Goal: Book appointment/travel/reservation

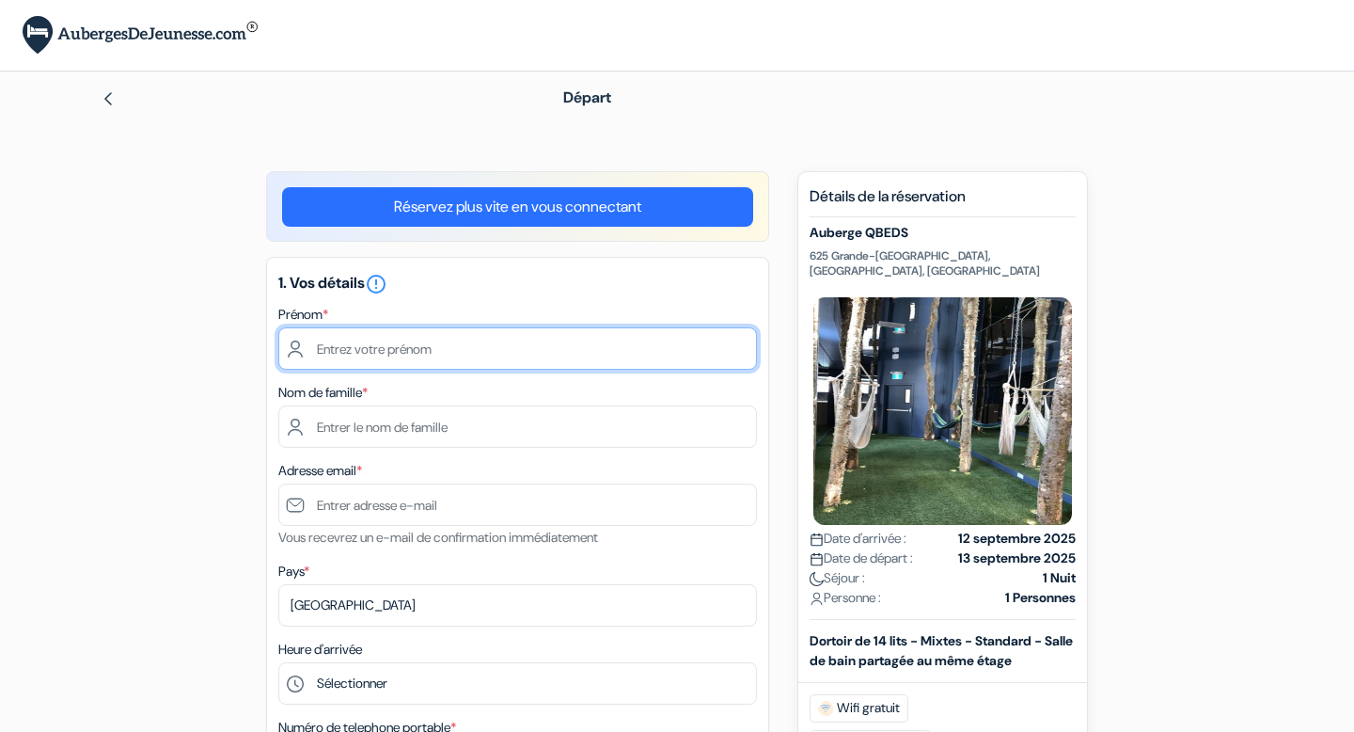
click at [434, 345] on input "text" at bounding box center [517, 348] width 479 height 42
type input "[PERSON_NAME]"
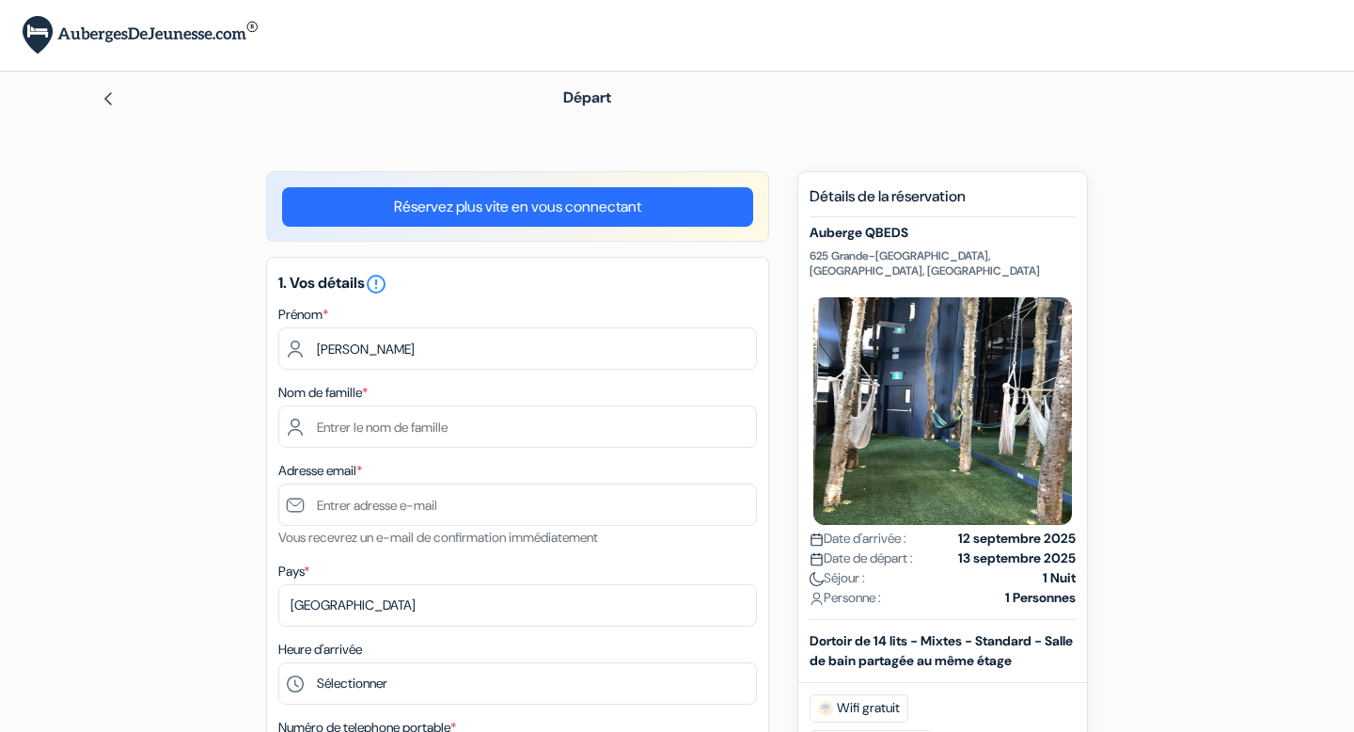
type input "debuys"
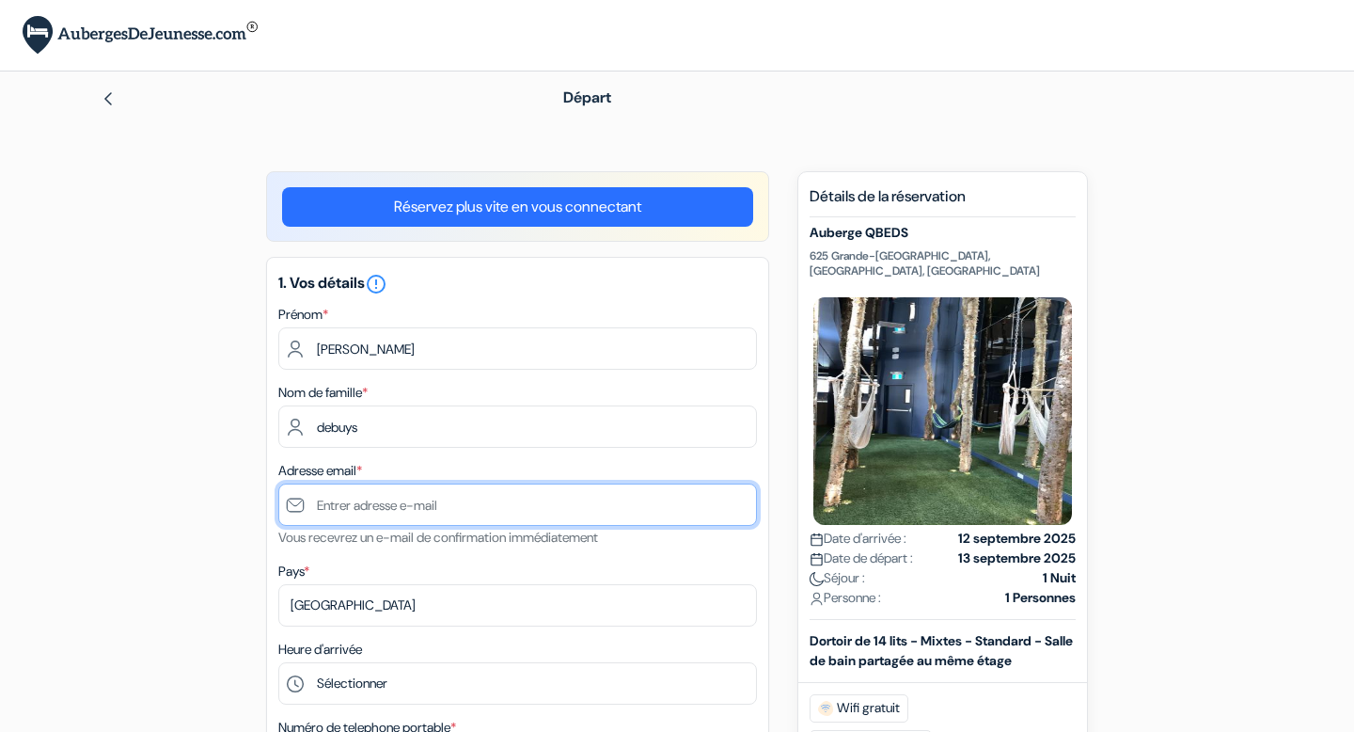
type input "[EMAIL_ADDRESS][DOMAIN_NAME]"
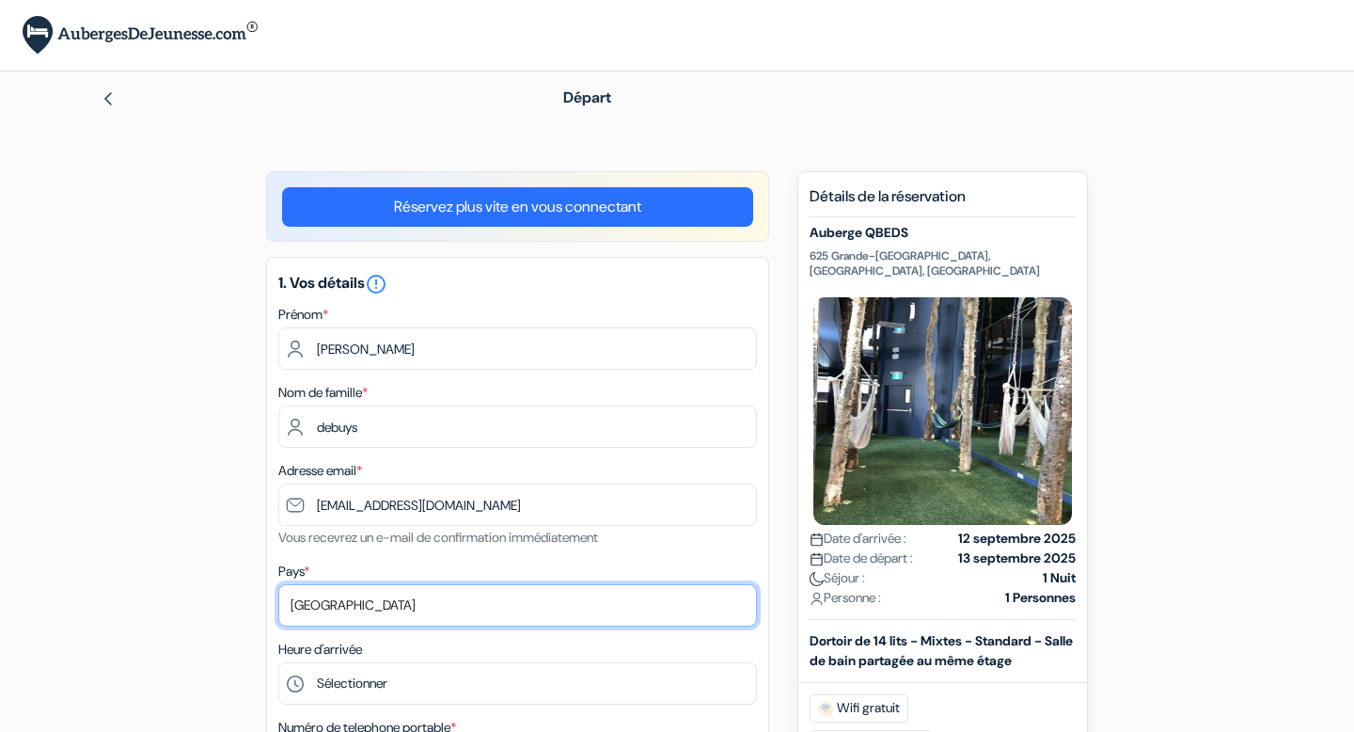
select select "67"
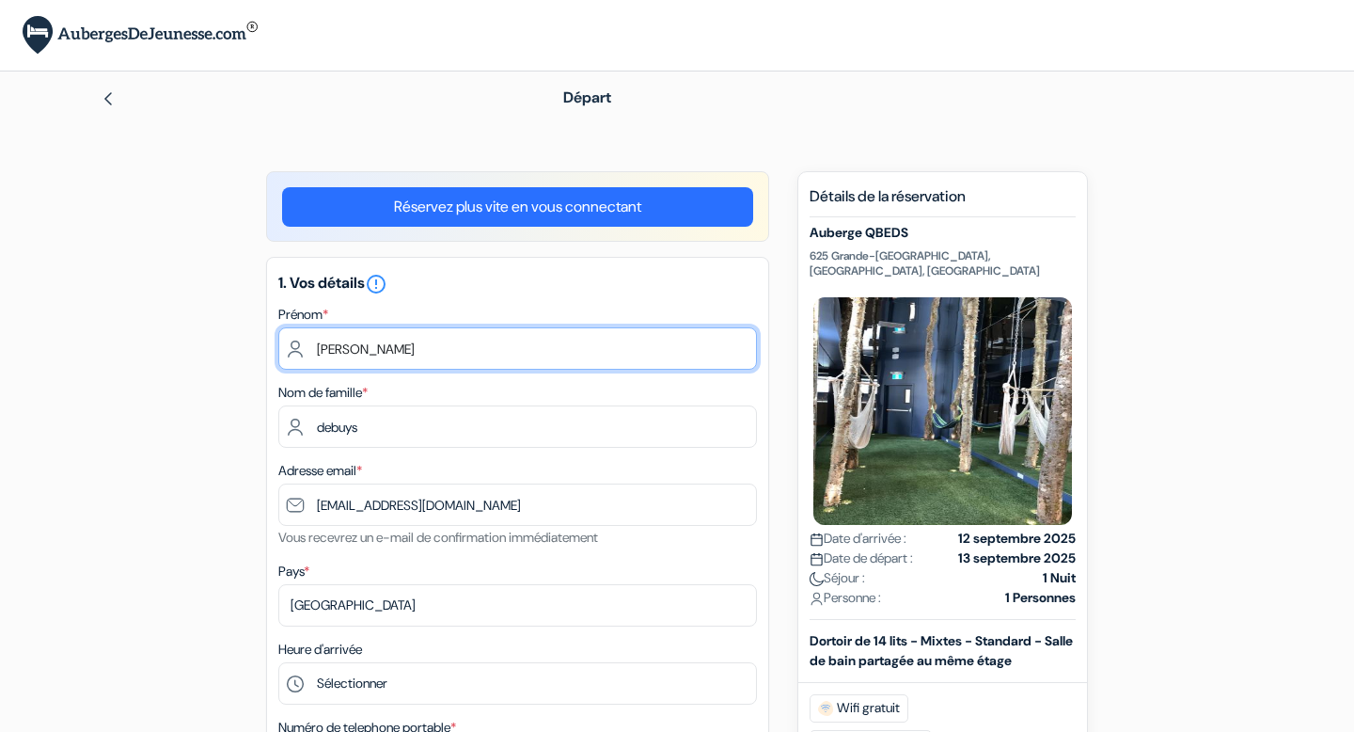
type input "6 73 74 83 72"
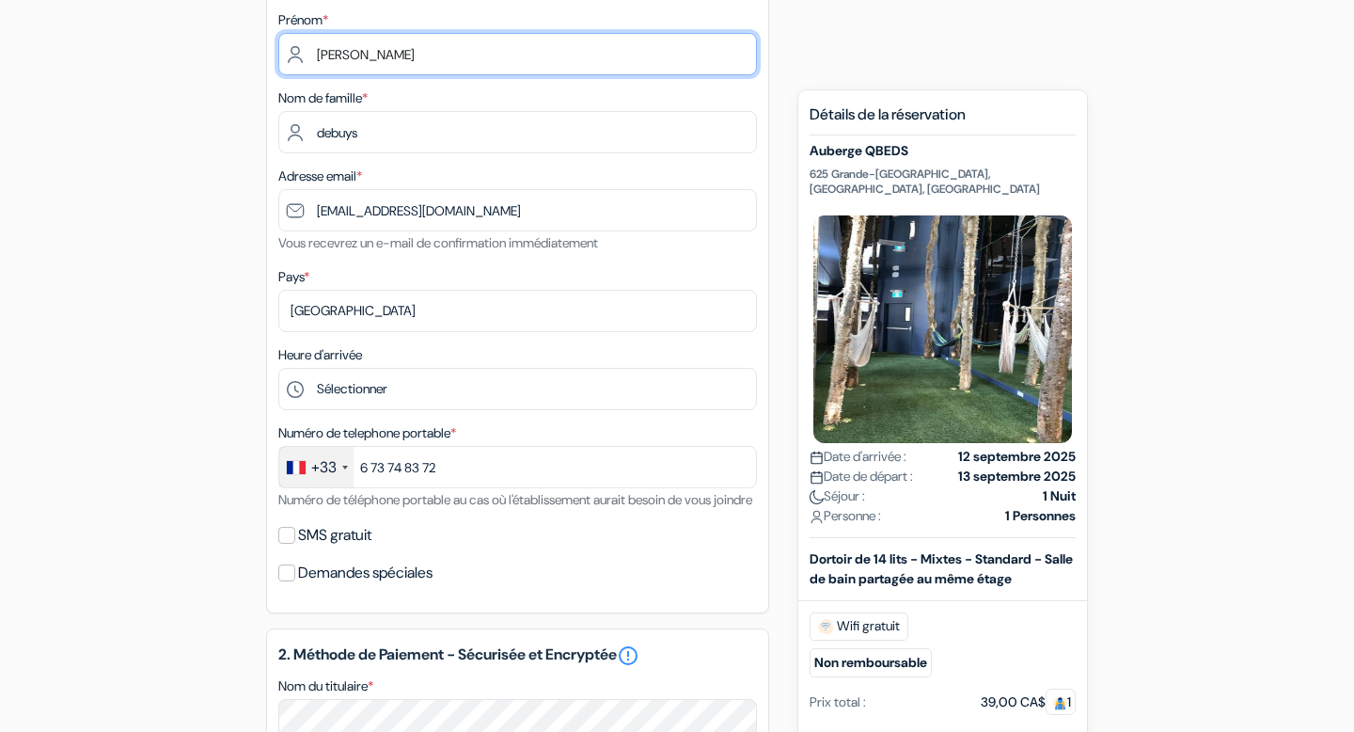
scroll to position [295, 0]
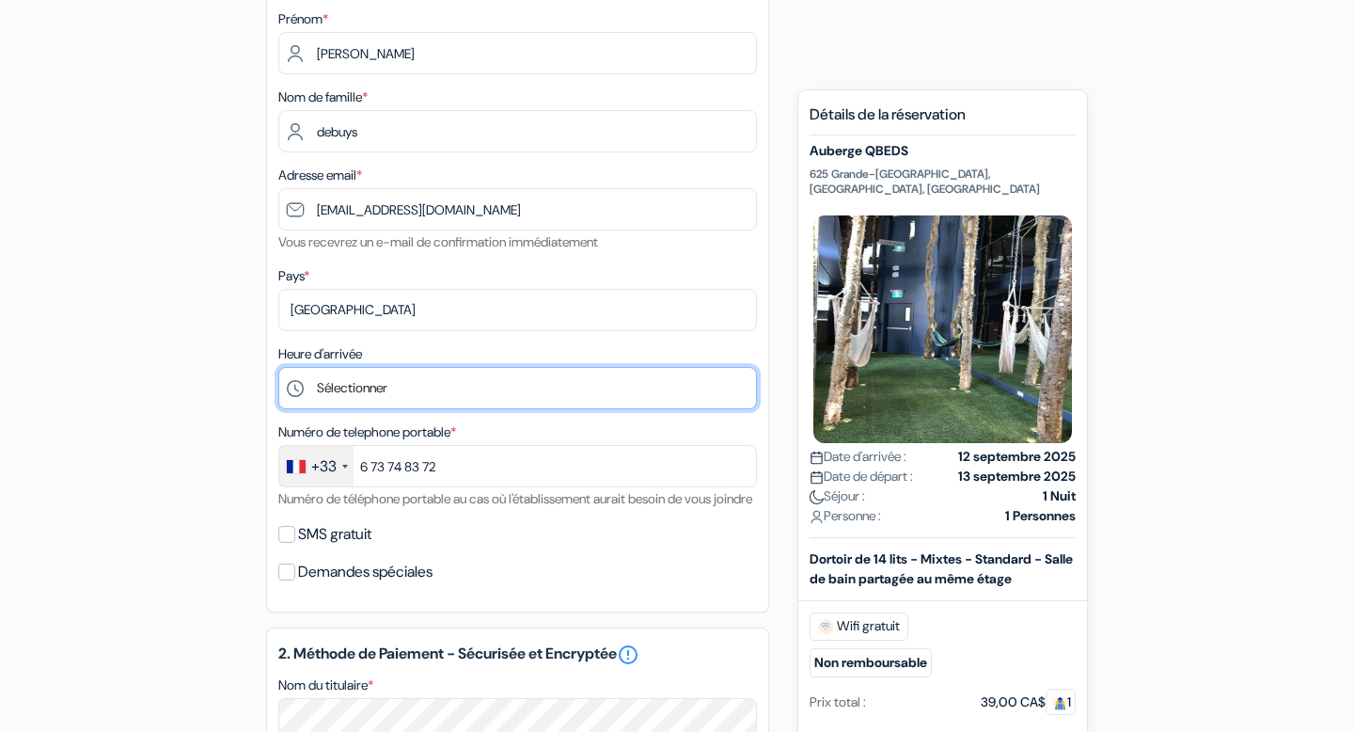
click at [421, 390] on select "Sélectionner 1:00 2:00 3:00 4:00 5:00 6:00 7:00 8:00 9:00 10:00 11:00 12:00 13:…" at bounding box center [517, 388] width 479 height 42
select select "11"
click at [278, 369] on select "Sélectionner 1:00 2:00 3:00 4:00 5:00 6:00 7:00 8:00 9:00 10:00 11:00 12:00 13:…" at bounding box center [517, 388] width 479 height 42
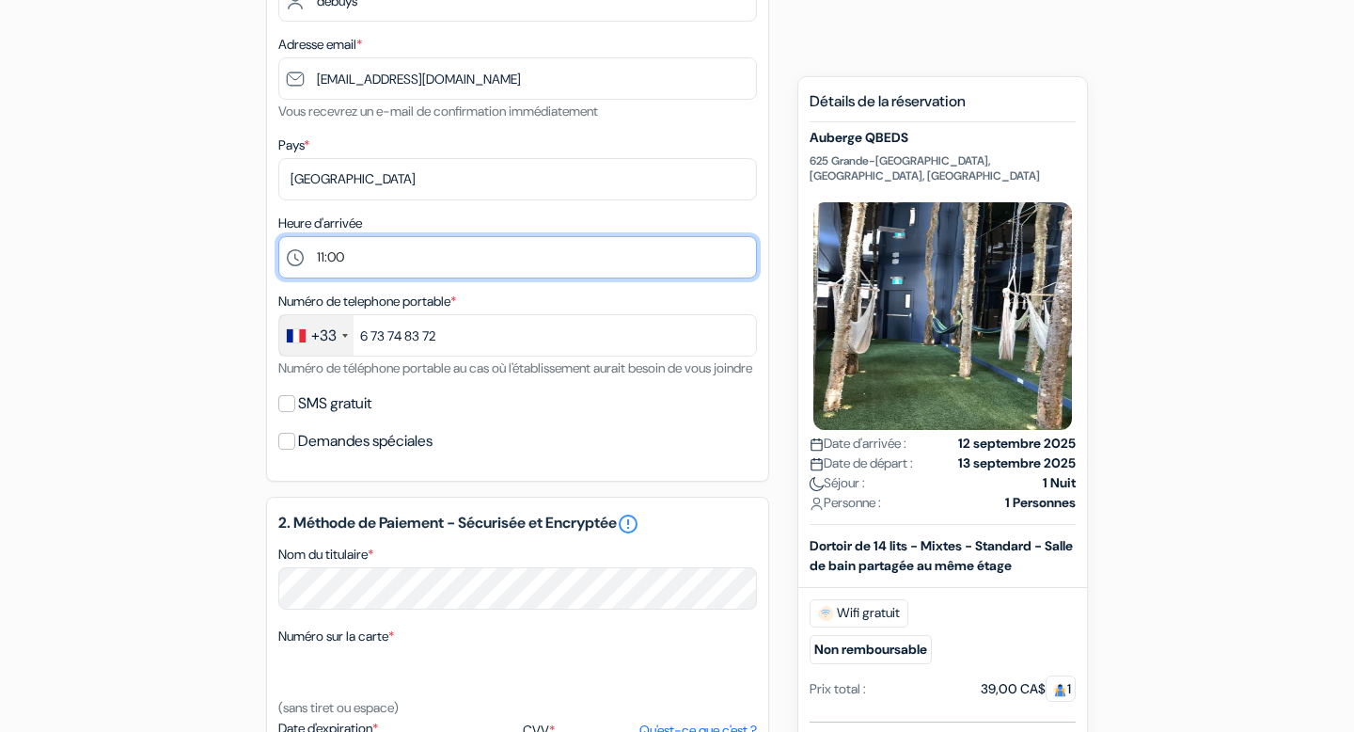
scroll to position [431, 0]
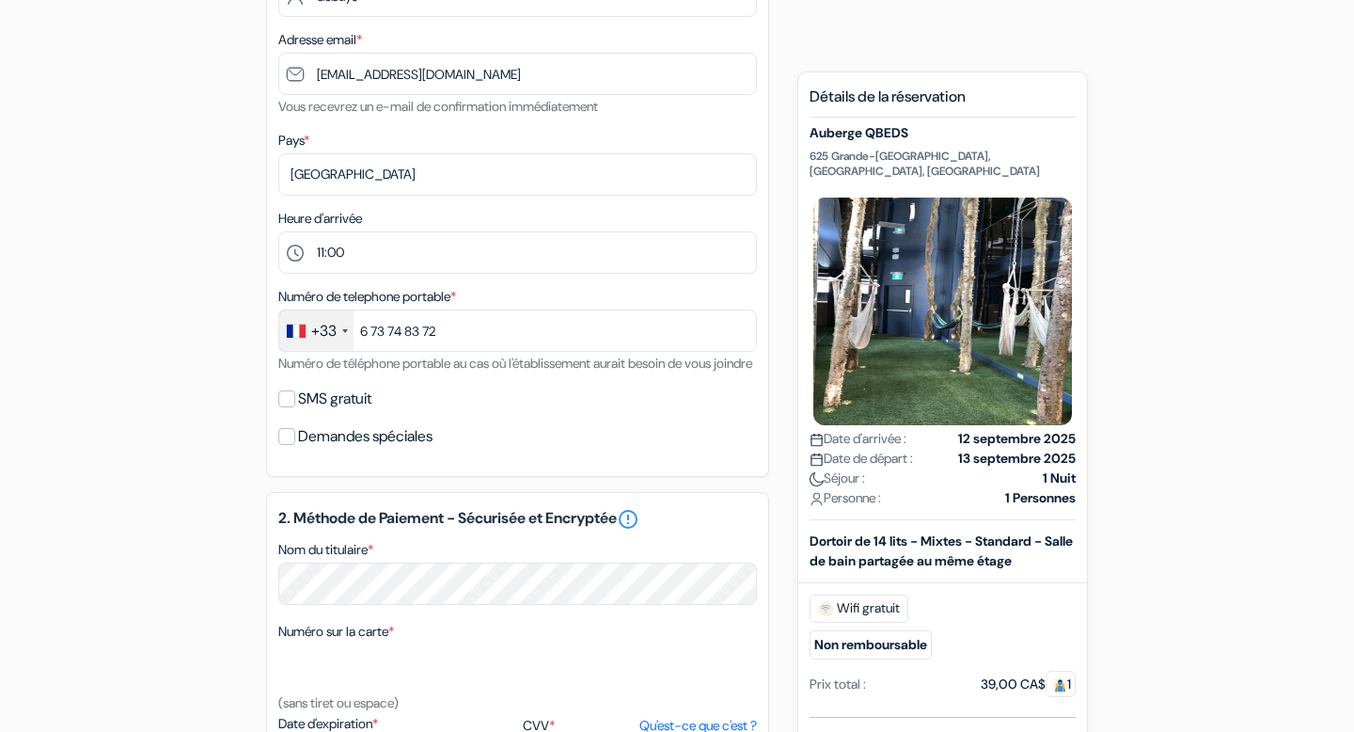
click at [218, 411] on div "add_box Auberge QBEDS [STREET_ADDRESS] Détails de l'établissement X Auberge QBE…" at bounding box center [676, 510] width 1241 height 1540
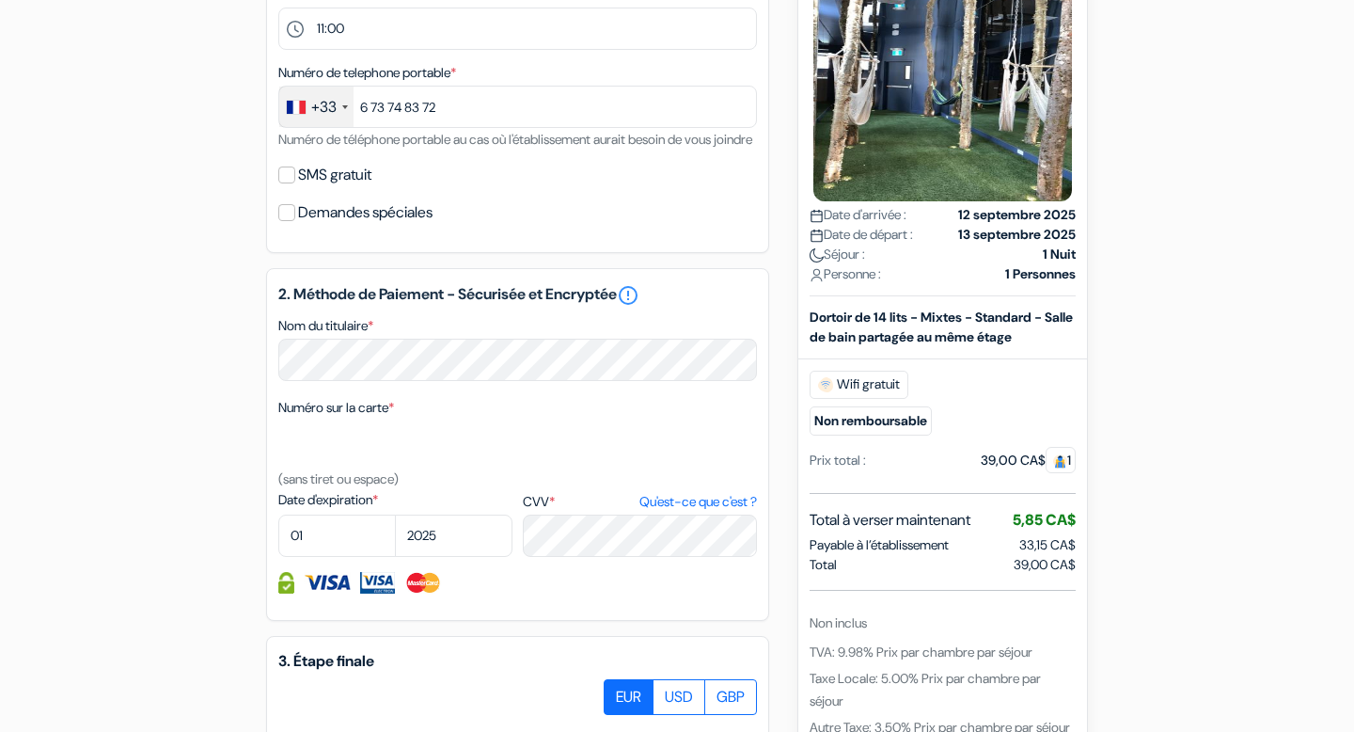
scroll to position [700, 0]
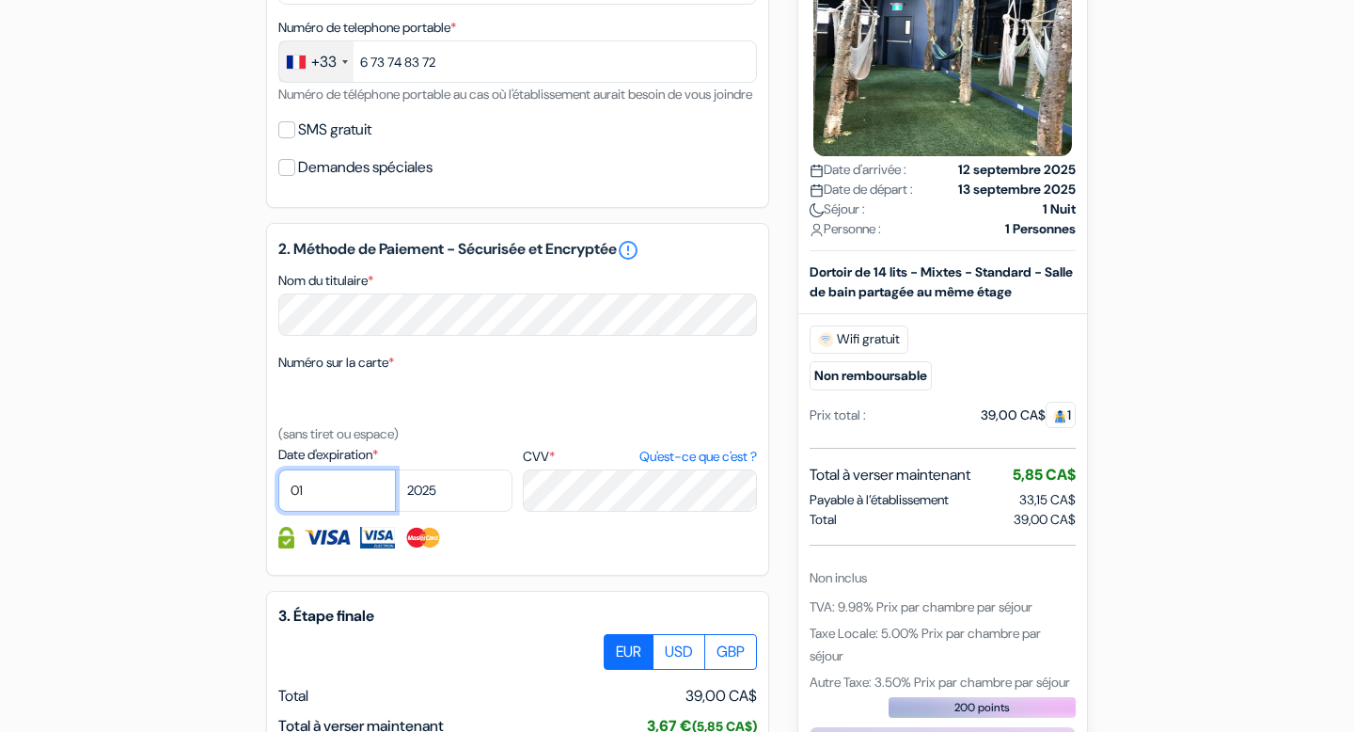
click at [341, 504] on select "01 02 03 04 05 06 07 08 09 10 11 12" at bounding box center [337, 490] width 118 height 42
select select "06"
click at [278, 496] on select "01 02 03 04 05 06 07 08 09 10 11 12" at bounding box center [337, 490] width 118 height 42
click at [436, 512] on select "2025 2026 2027 2028 2029 2030 2031 2032 2033 2034 2035 2036 2037 2038 2039 2040…" at bounding box center [454, 490] width 118 height 42
select select "2028"
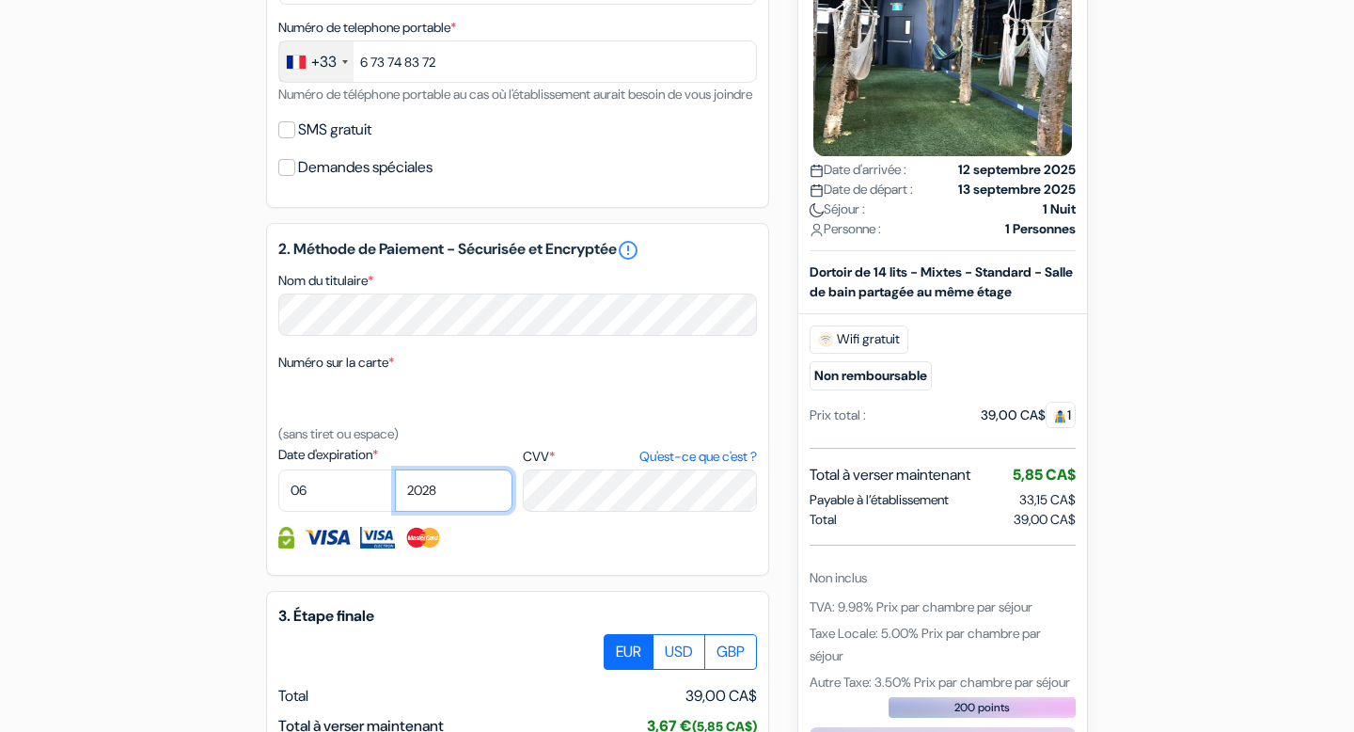
click at [395, 496] on select "2025 2026 2027 2028 2029 2030 2031 2032 2033 2034 2035 2036 2037 2038 2039 2040…" at bounding box center [454, 490] width 118 height 42
click at [223, 496] on div "add_box Auberge QBEDS [STREET_ADDRESS] Détails de l'établissement X Auberge QBE…" at bounding box center [676, 241] width 1241 height 1540
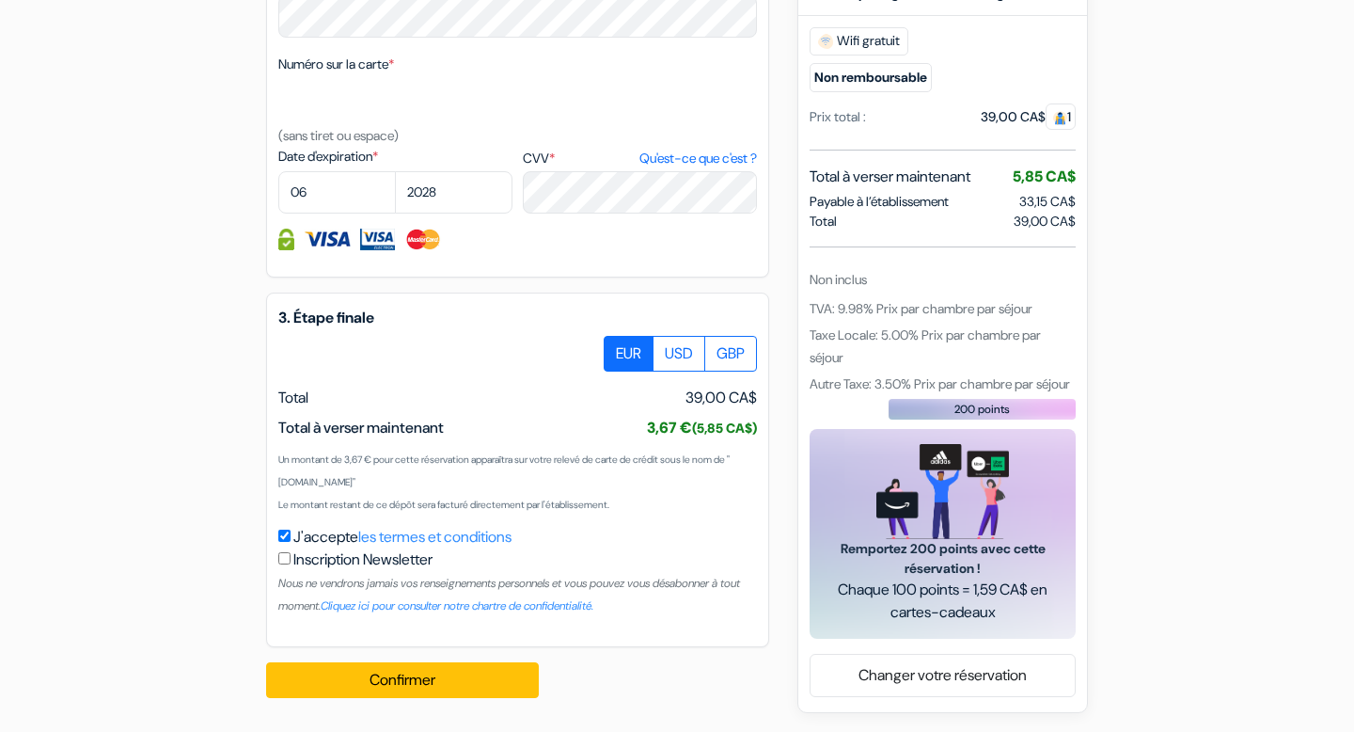
scroll to position [1024, 0]
click at [685, 355] on label "USD" at bounding box center [679, 354] width 53 height 36
click at [617, 348] on input "USD" at bounding box center [611, 342] width 12 height 12
radio input "true"
click at [608, 355] on label "EUR" at bounding box center [629, 354] width 50 height 36
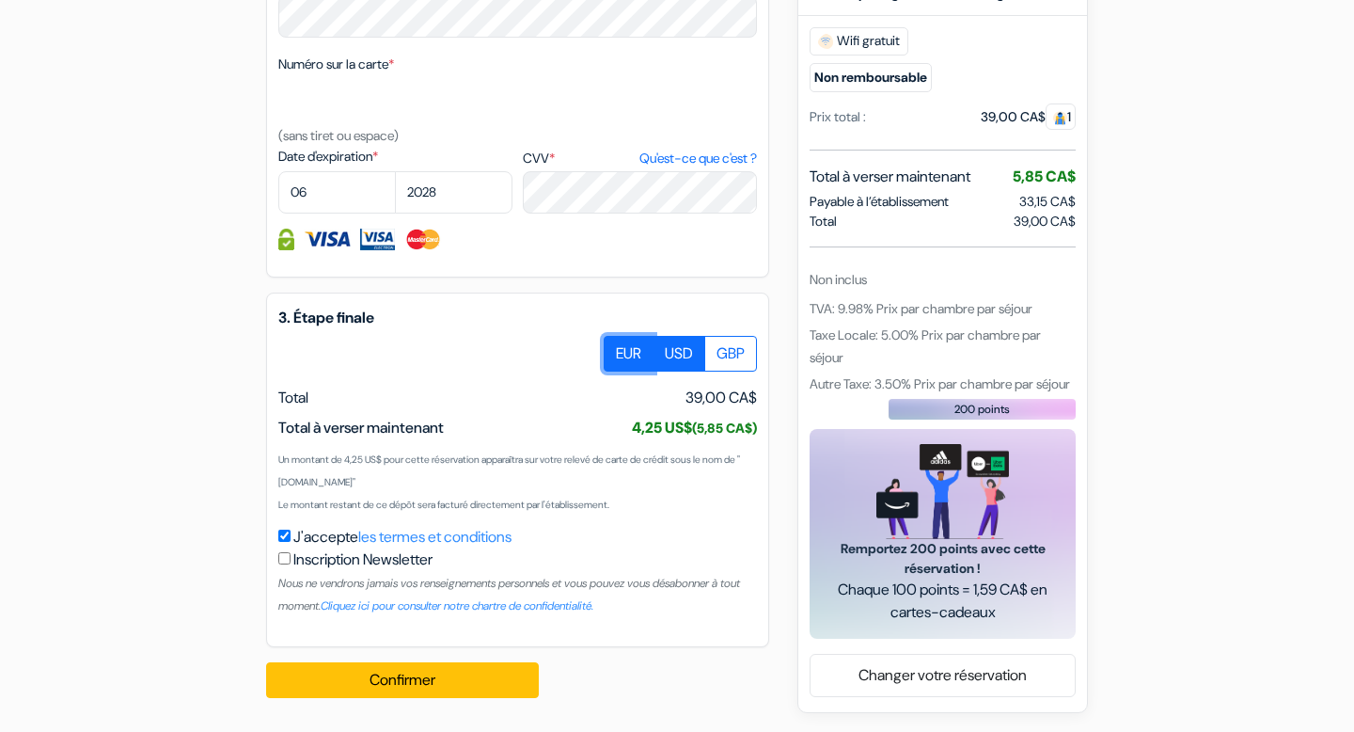
click at [608, 348] on input "EUR" at bounding box center [611, 342] width 12 height 12
radio input "true"
click at [748, 371] on label "GBP" at bounding box center [730, 354] width 53 height 36
click at [617, 348] on input "GBP" at bounding box center [611, 342] width 12 height 12
radio input "true"
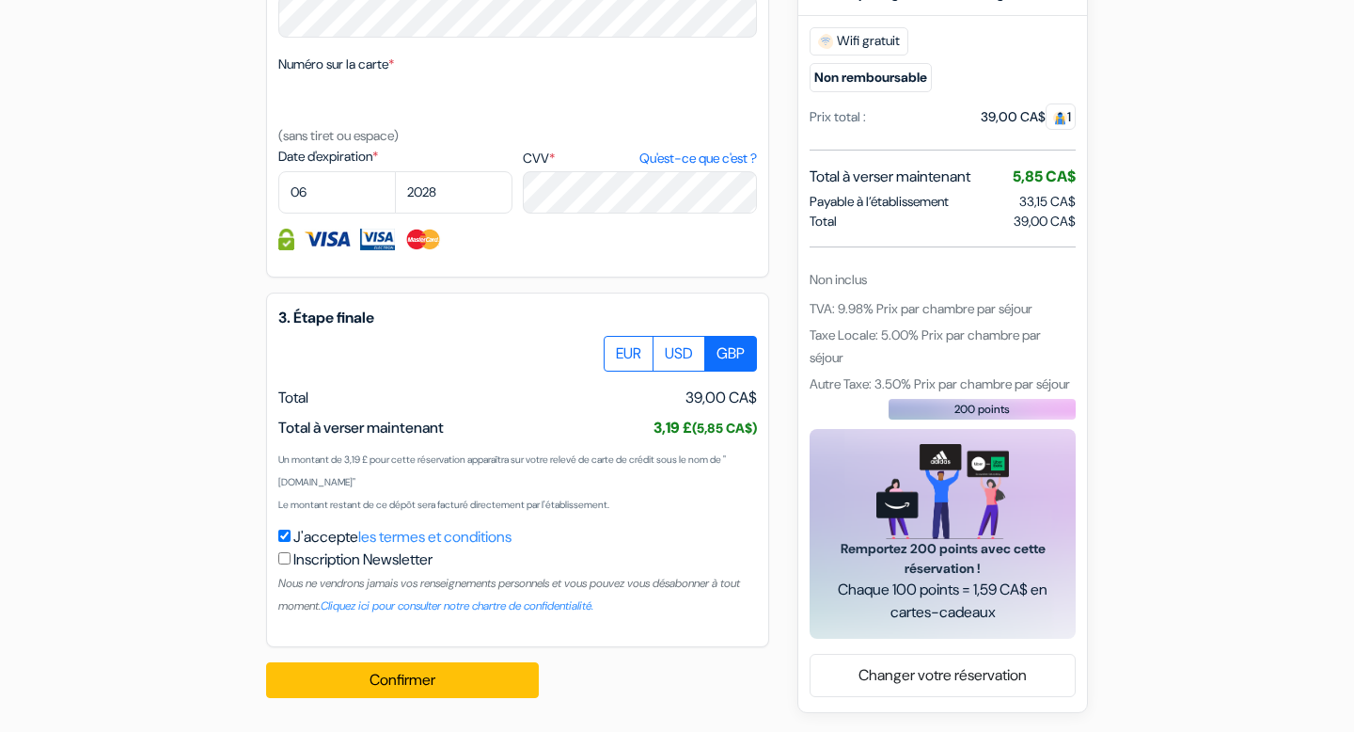
click at [596, 360] on div at bounding box center [517, 354] width 479 height 36
click at [625, 355] on label "EUR" at bounding box center [629, 354] width 50 height 36
click at [617, 348] on input "EUR" at bounding box center [611, 342] width 12 height 12
radio input "true"
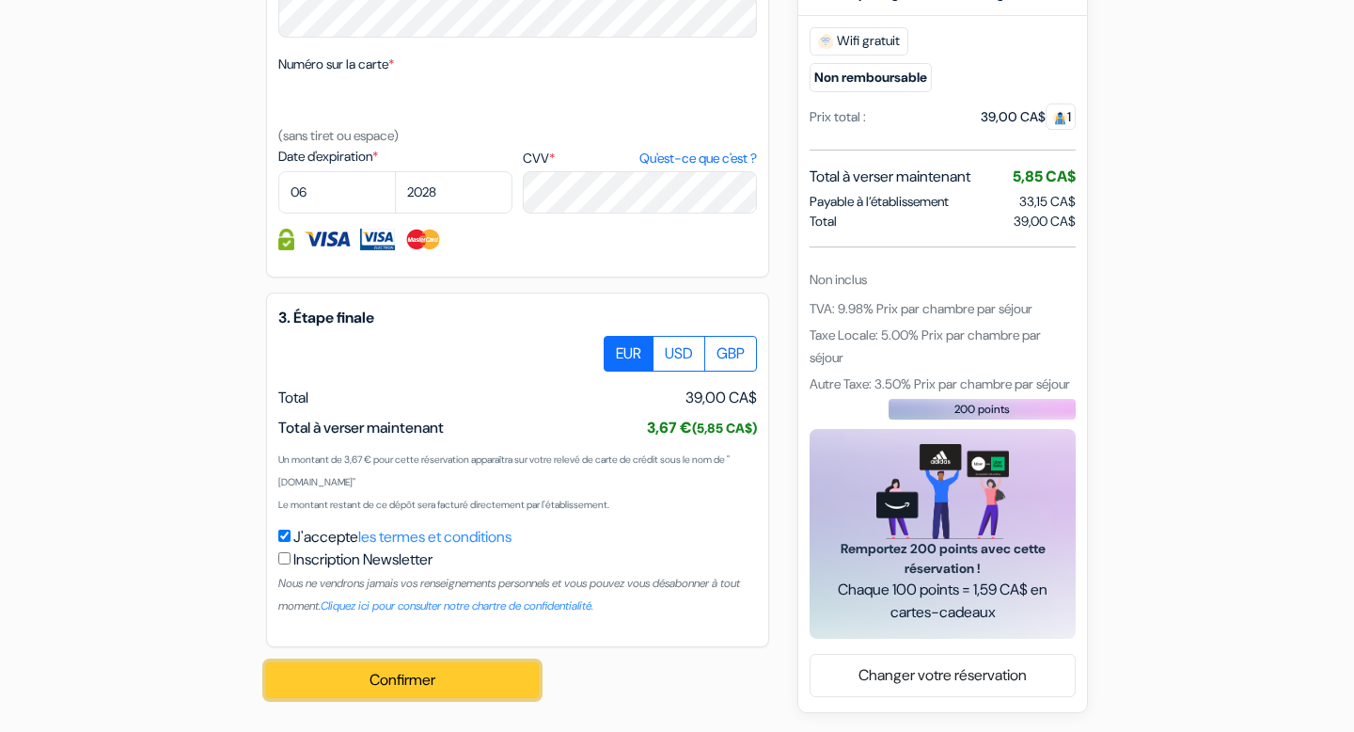
click at [344, 676] on button "Confirmer Loading..." at bounding box center [402, 680] width 273 height 36
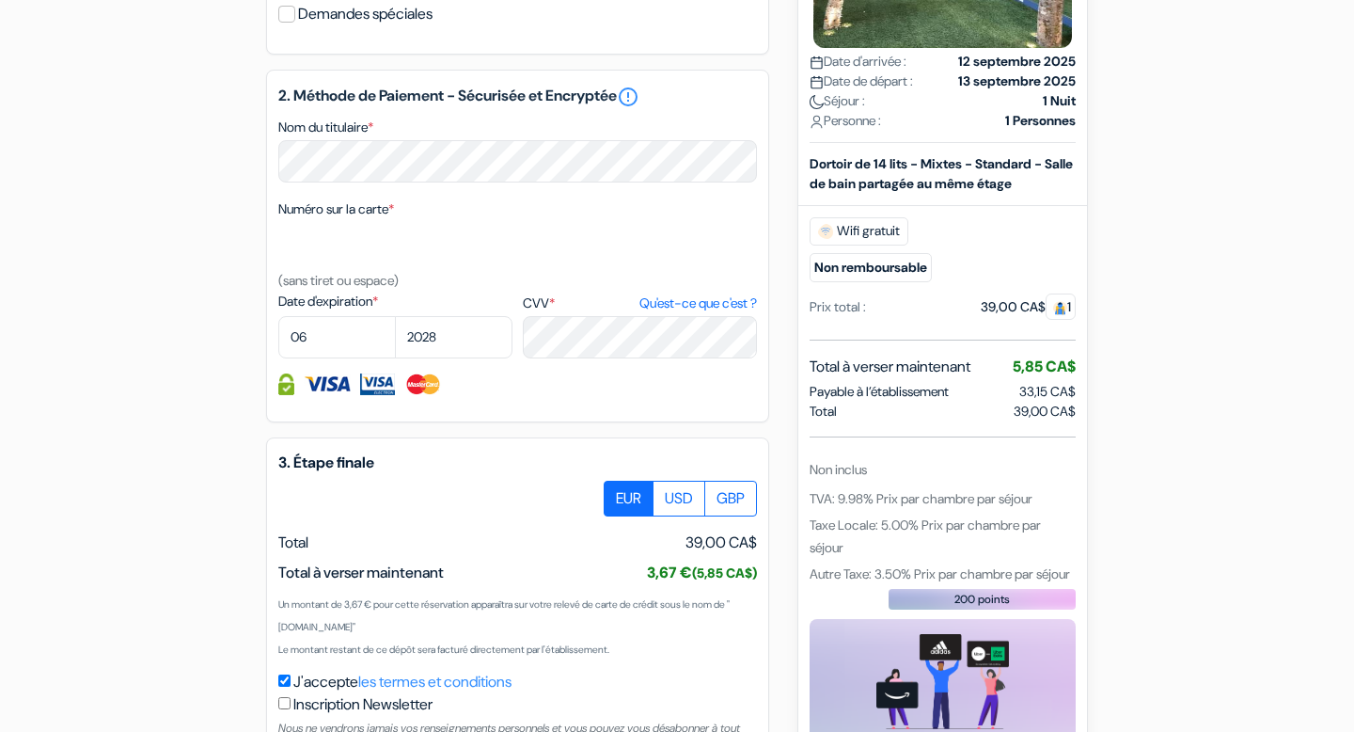
scroll to position [848, 0]
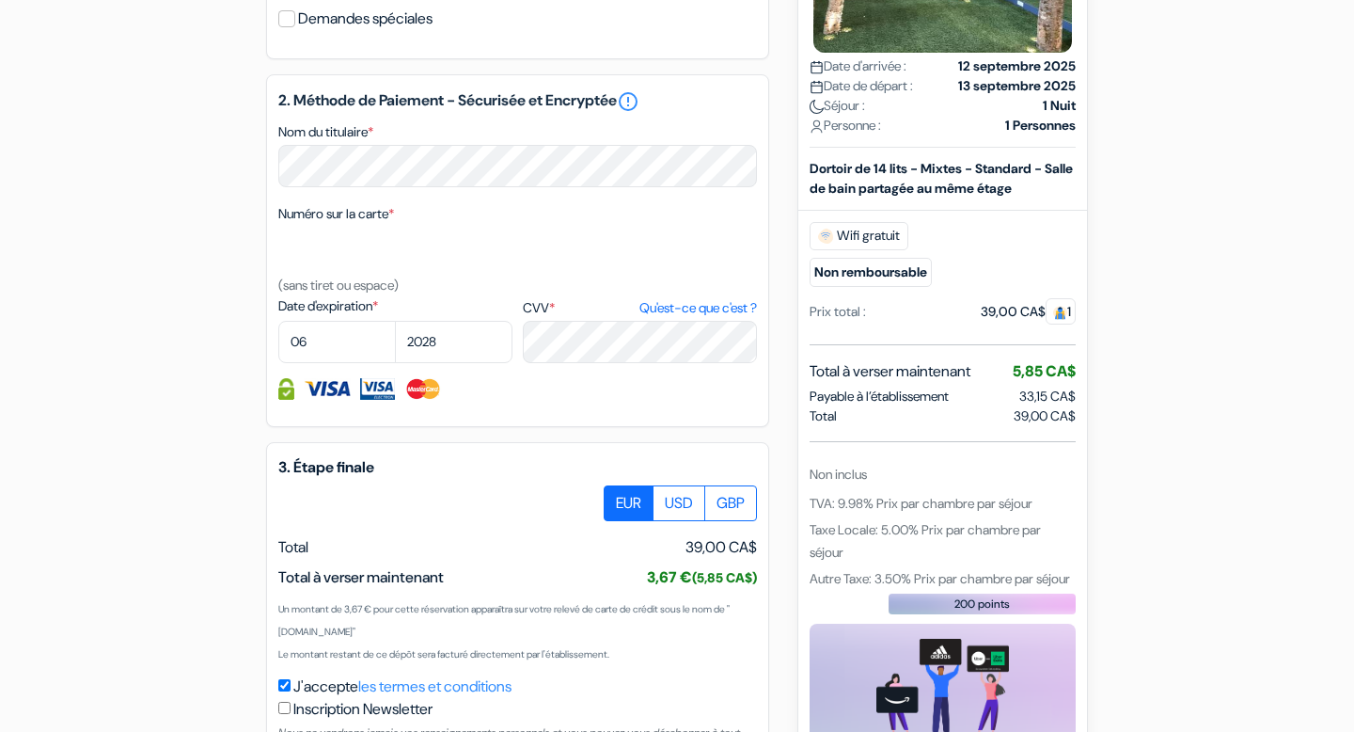
click at [244, 604] on div "add_box Auberge QBEDS [STREET_ADDRESS] Détails de l'établissement X Auberge QBE…" at bounding box center [676, 115] width 1241 height 1585
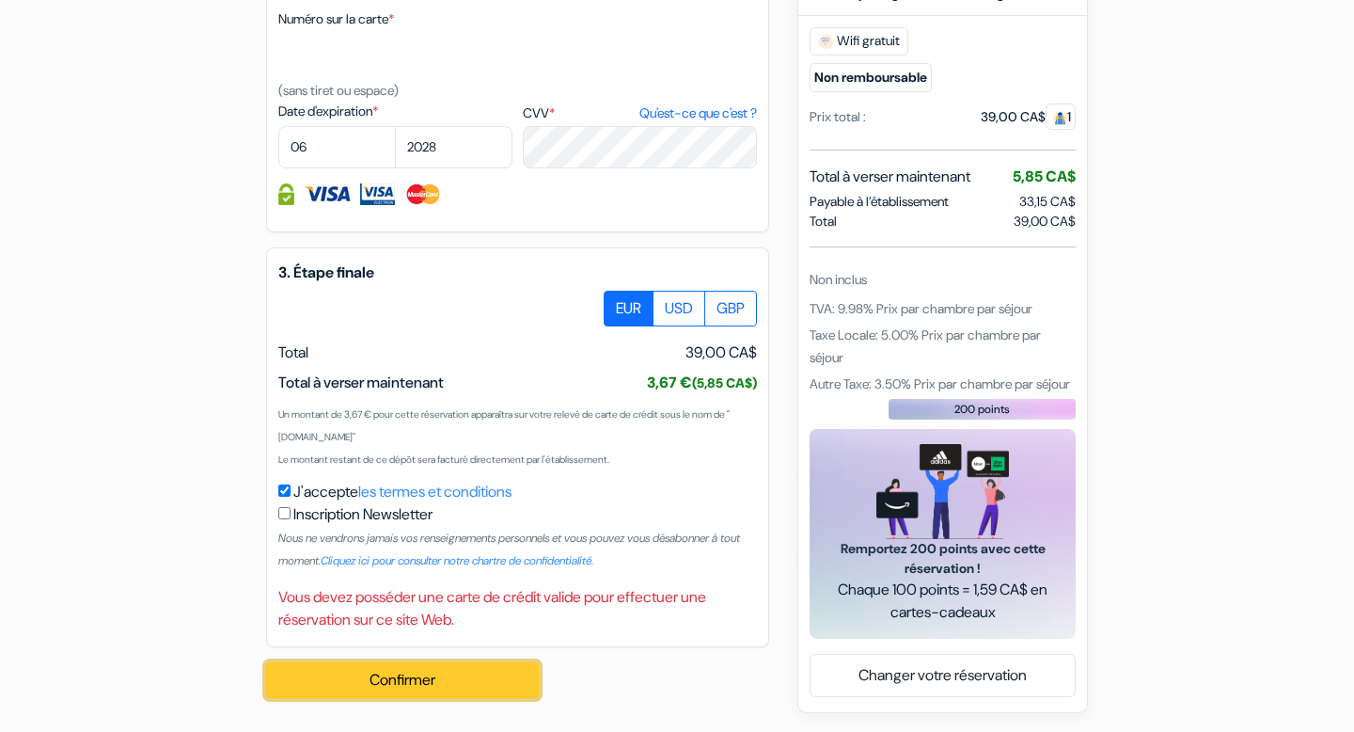
click at [379, 690] on button "Confirmer Loading..." at bounding box center [402, 680] width 273 height 36
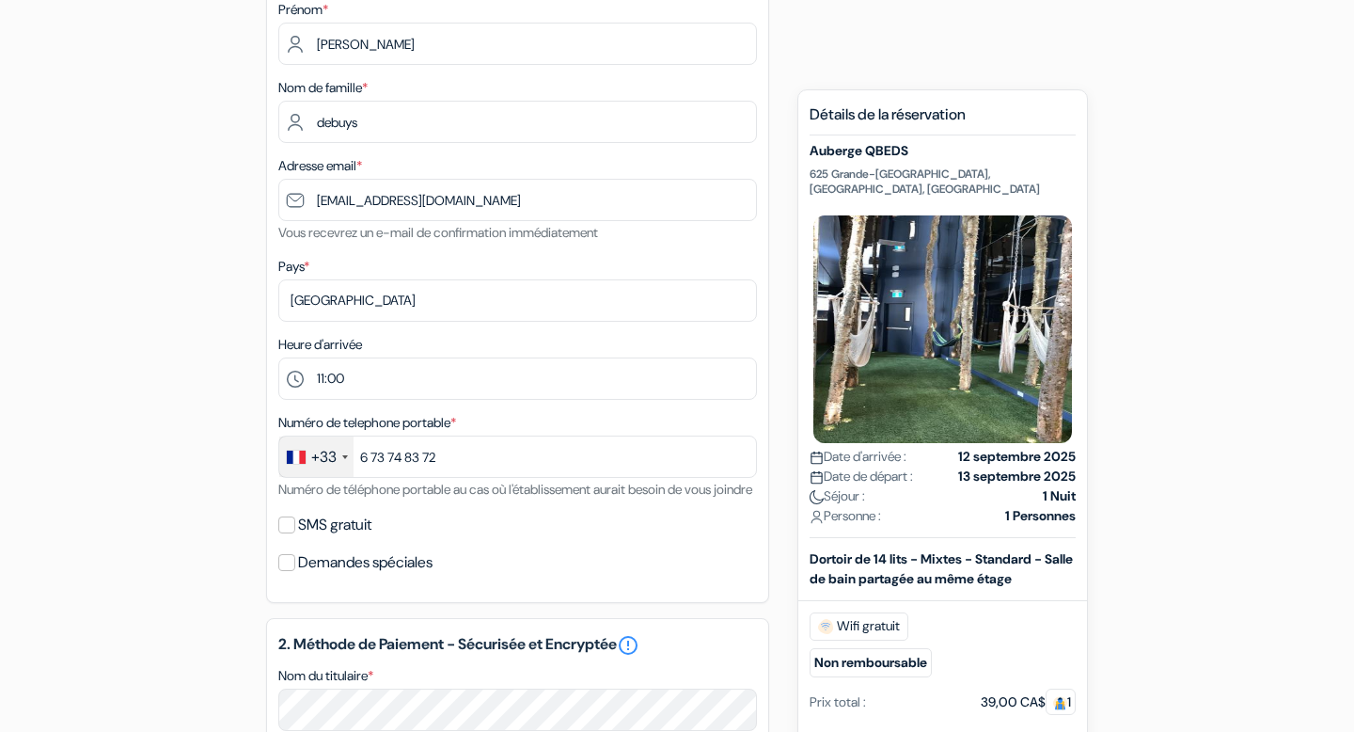
scroll to position [0, 0]
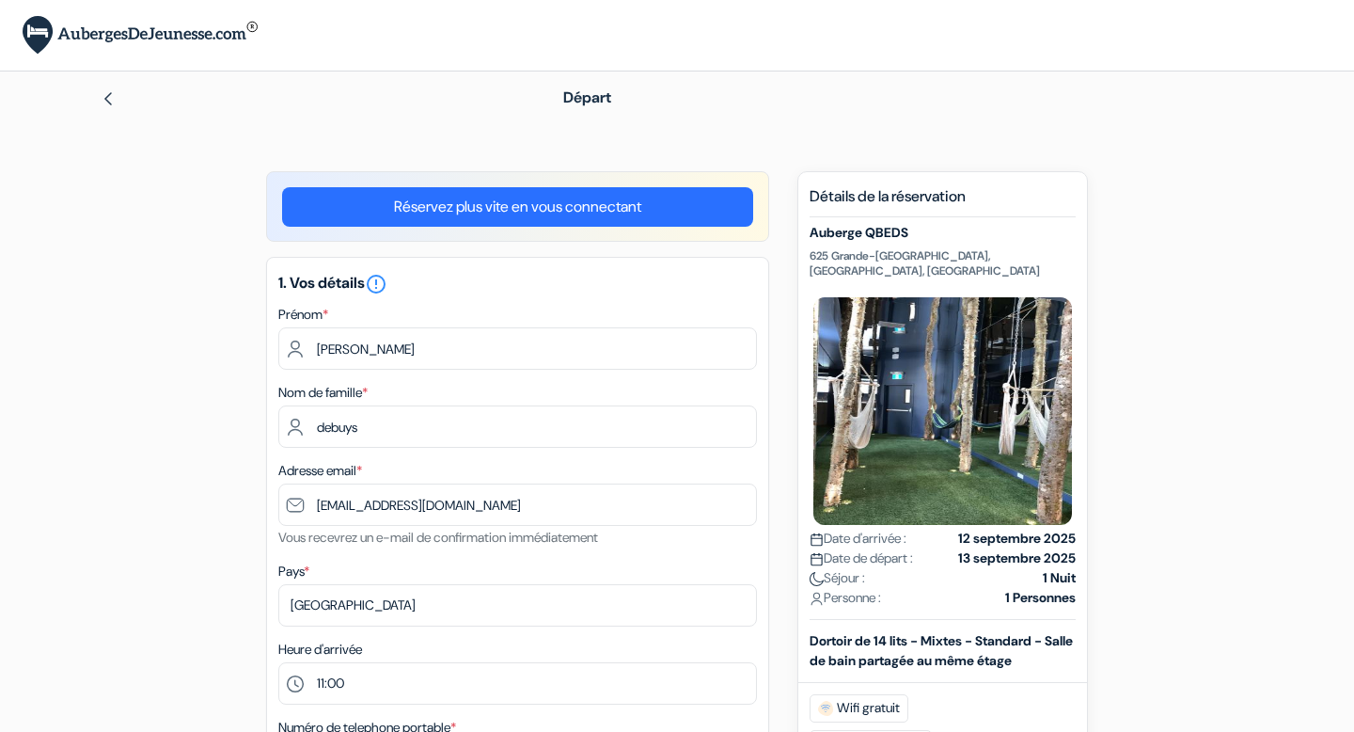
click at [466, 209] on link "Réservez plus vite en vous connectant" at bounding box center [517, 206] width 471 height 39
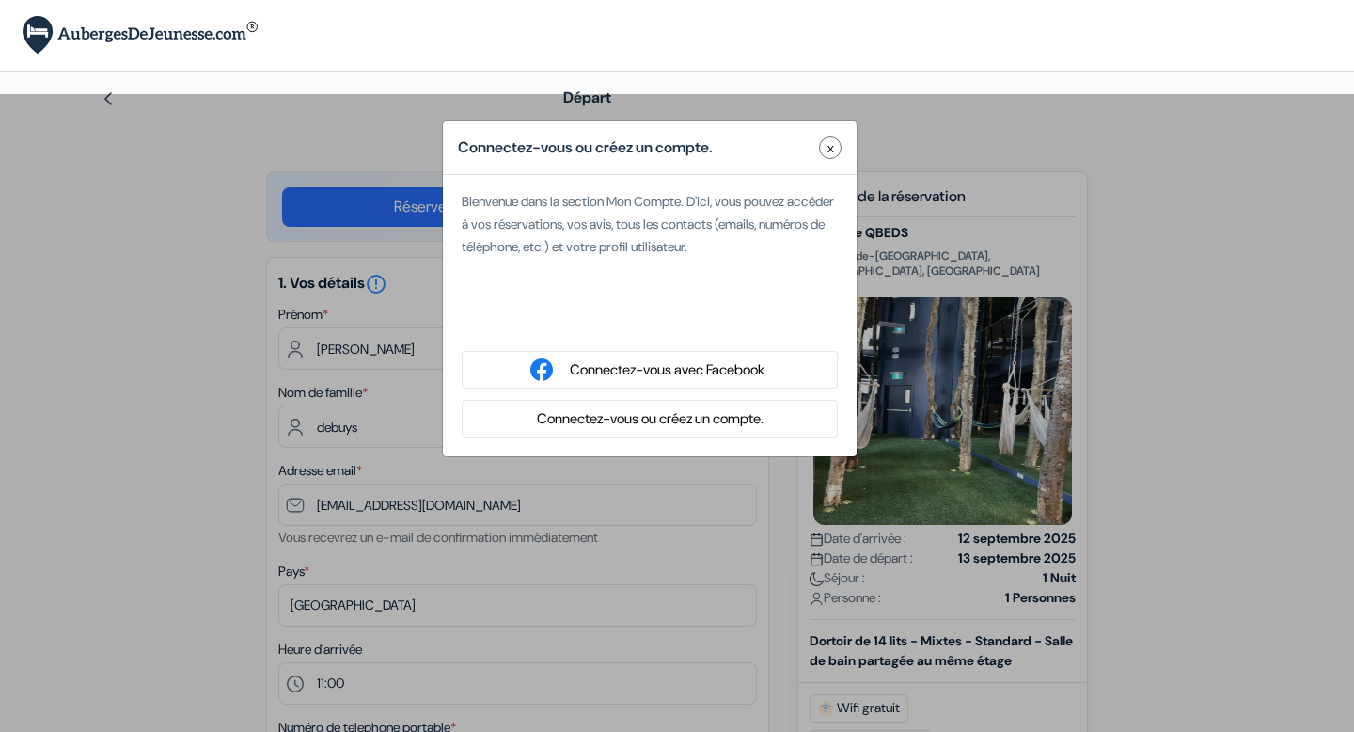
type input "[PERSON_NAME]"
select select
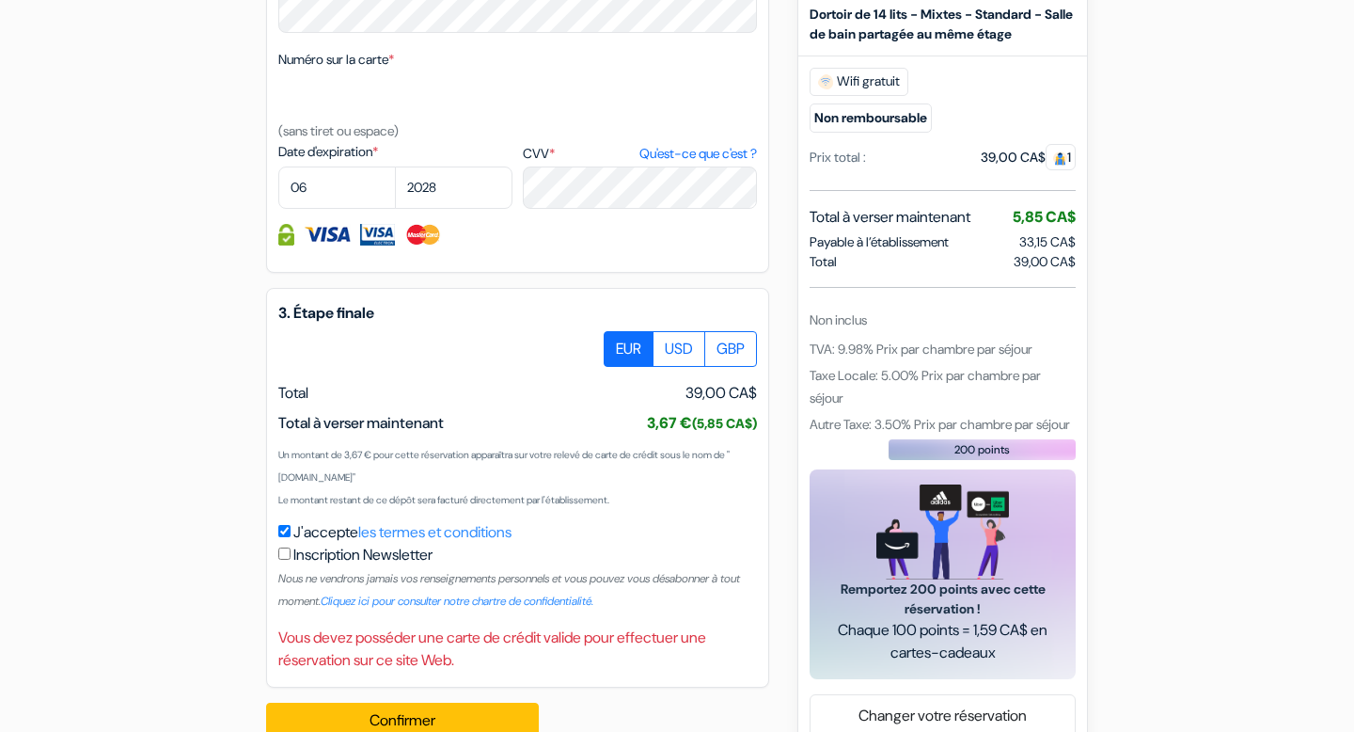
scroll to position [999, 0]
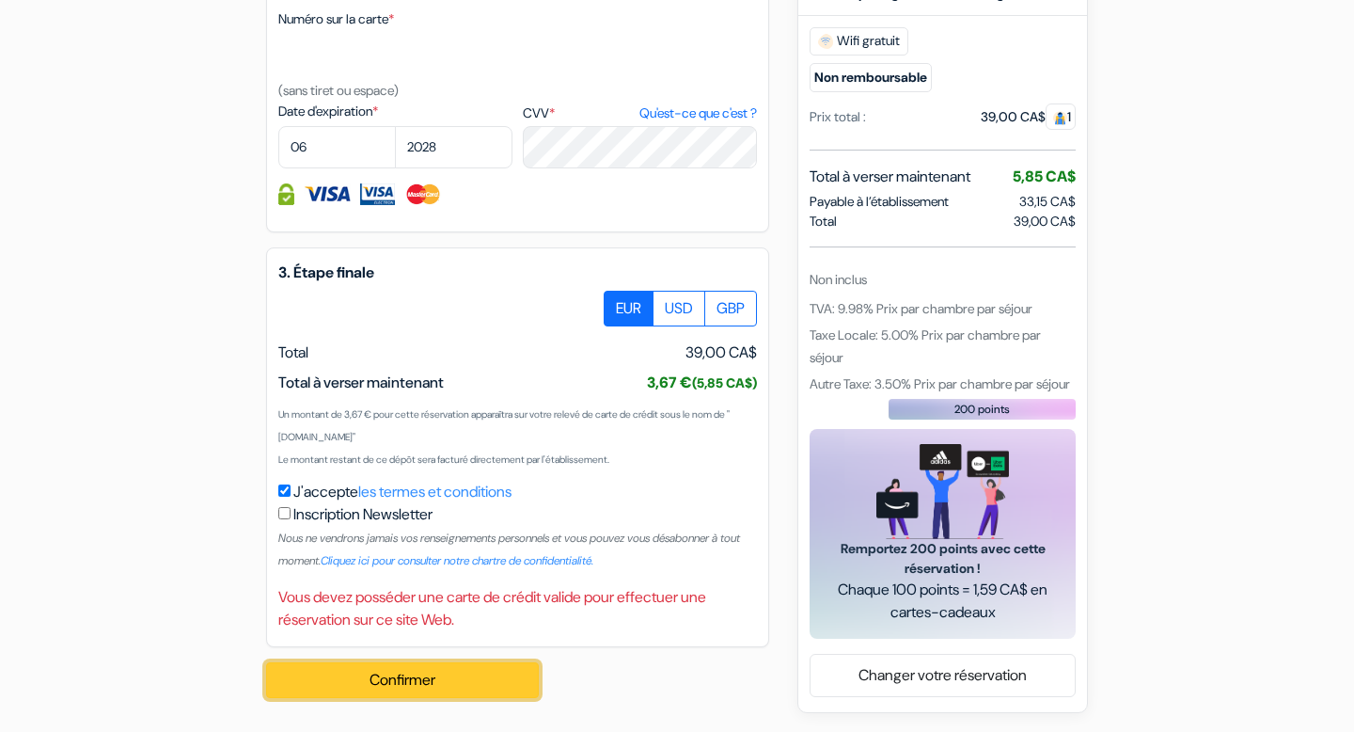
click at [418, 675] on button "Confirmer Loading..." at bounding box center [402, 680] width 273 height 36
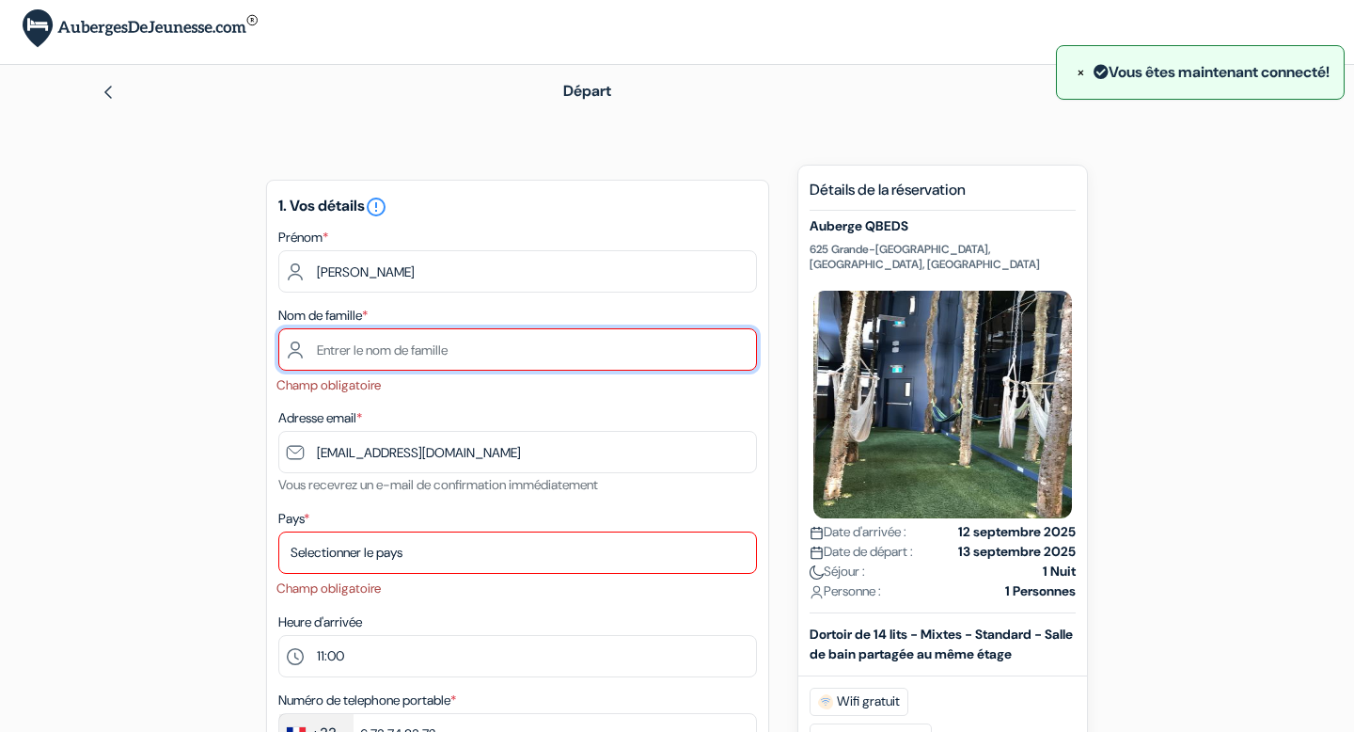
scroll to position [0, 0]
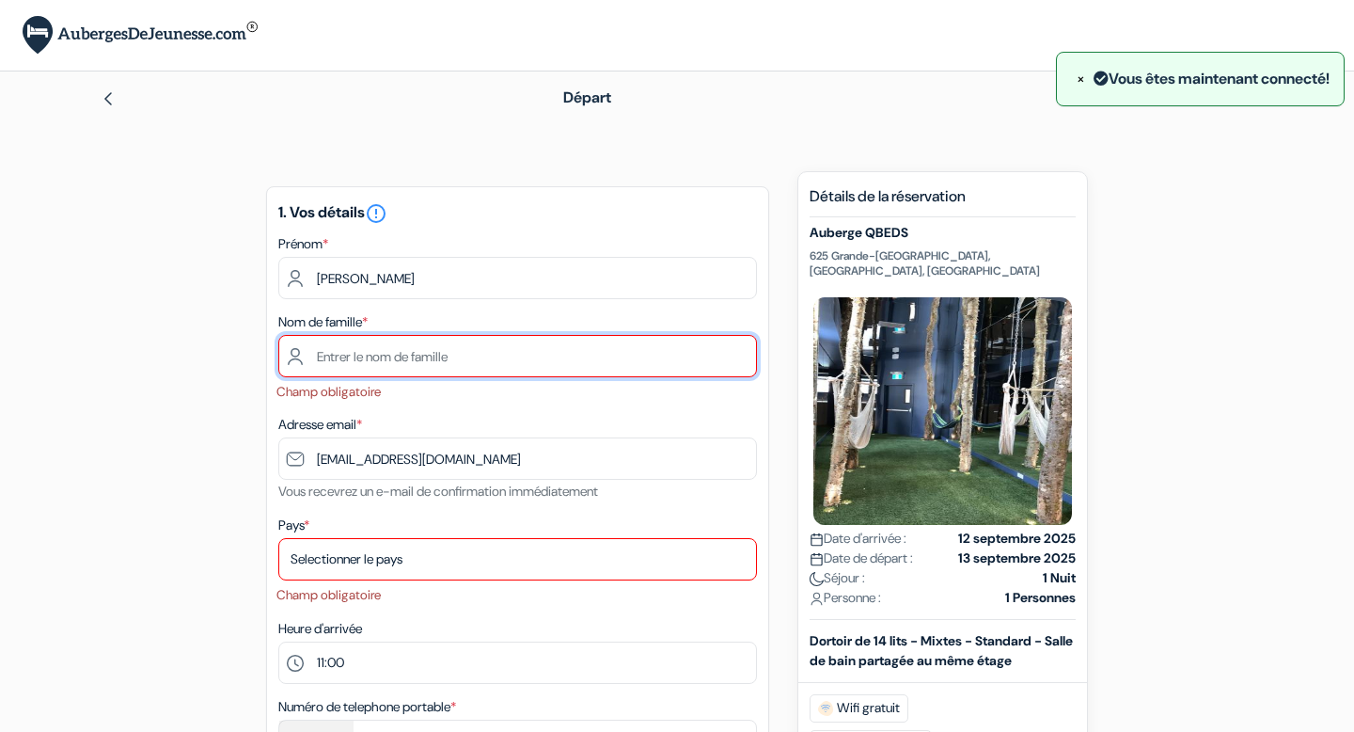
click at [423, 362] on input "text" at bounding box center [517, 356] width 479 height 42
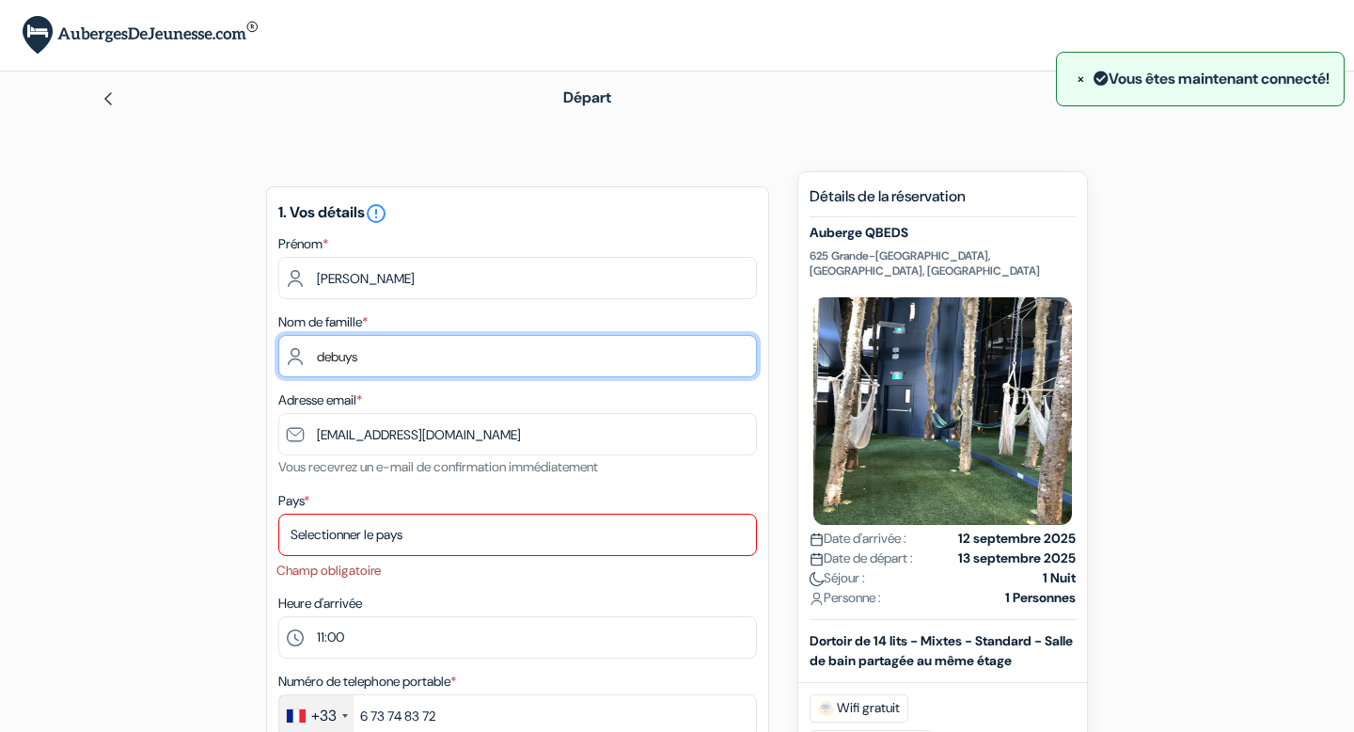
type input "debuys"
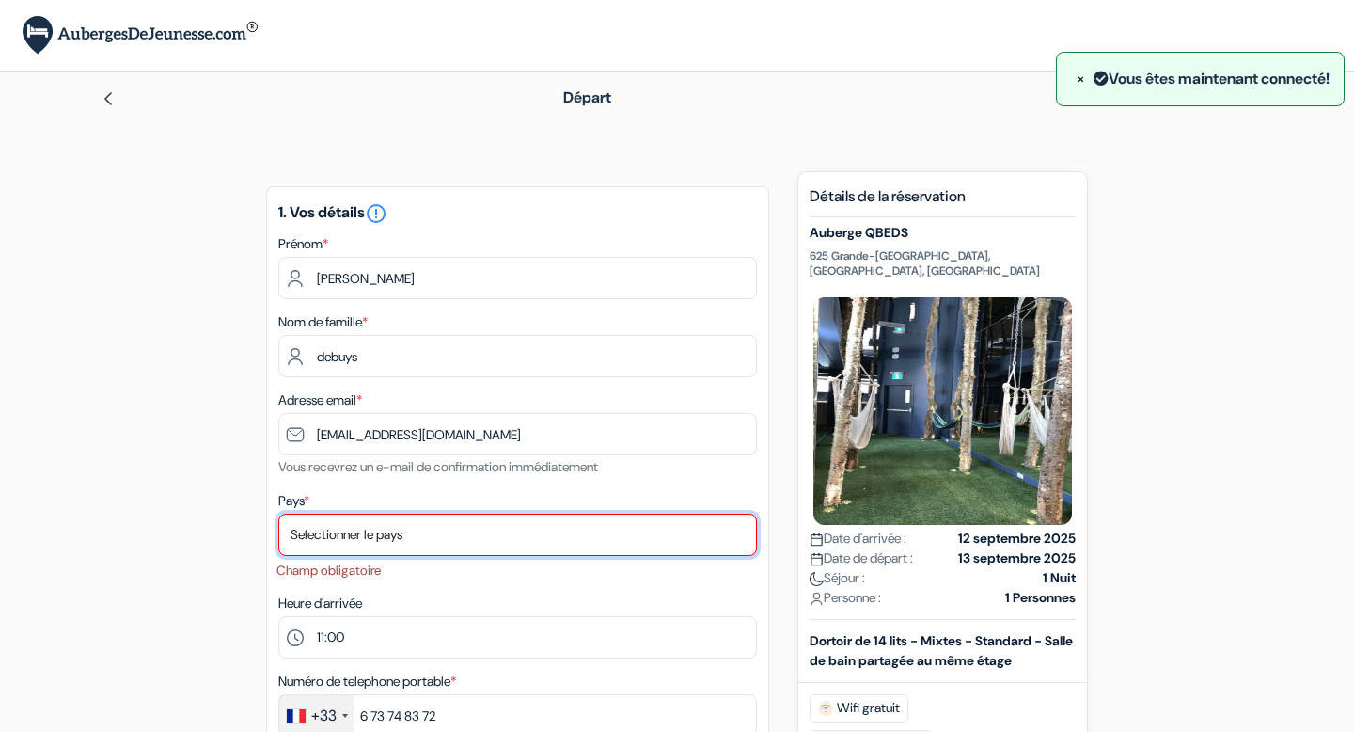
click at [397, 533] on select "Selectionner le pays Abkhazie [GEOGRAPHIC_DATA] [GEOGRAPHIC_DATA] Du [GEOGRAPHI…" at bounding box center [517, 534] width 479 height 42
select select "67"
click at [278, 515] on select "Selectionner le pays Abkhazie [GEOGRAPHIC_DATA] [GEOGRAPHIC_DATA] Du [GEOGRAPHI…" at bounding box center [517, 534] width 479 height 42
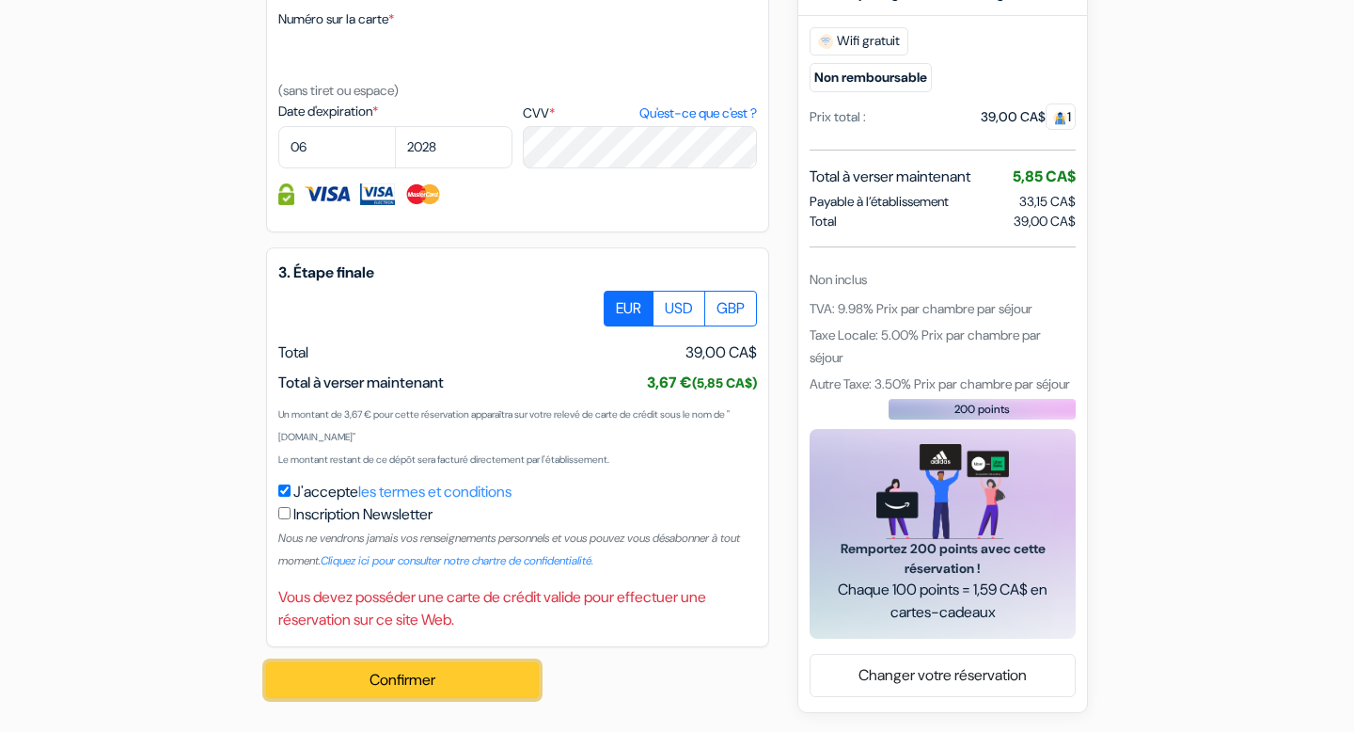
click at [378, 684] on button "Confirmer Loading..." at bounding box center [402, 680] width 273 height 36
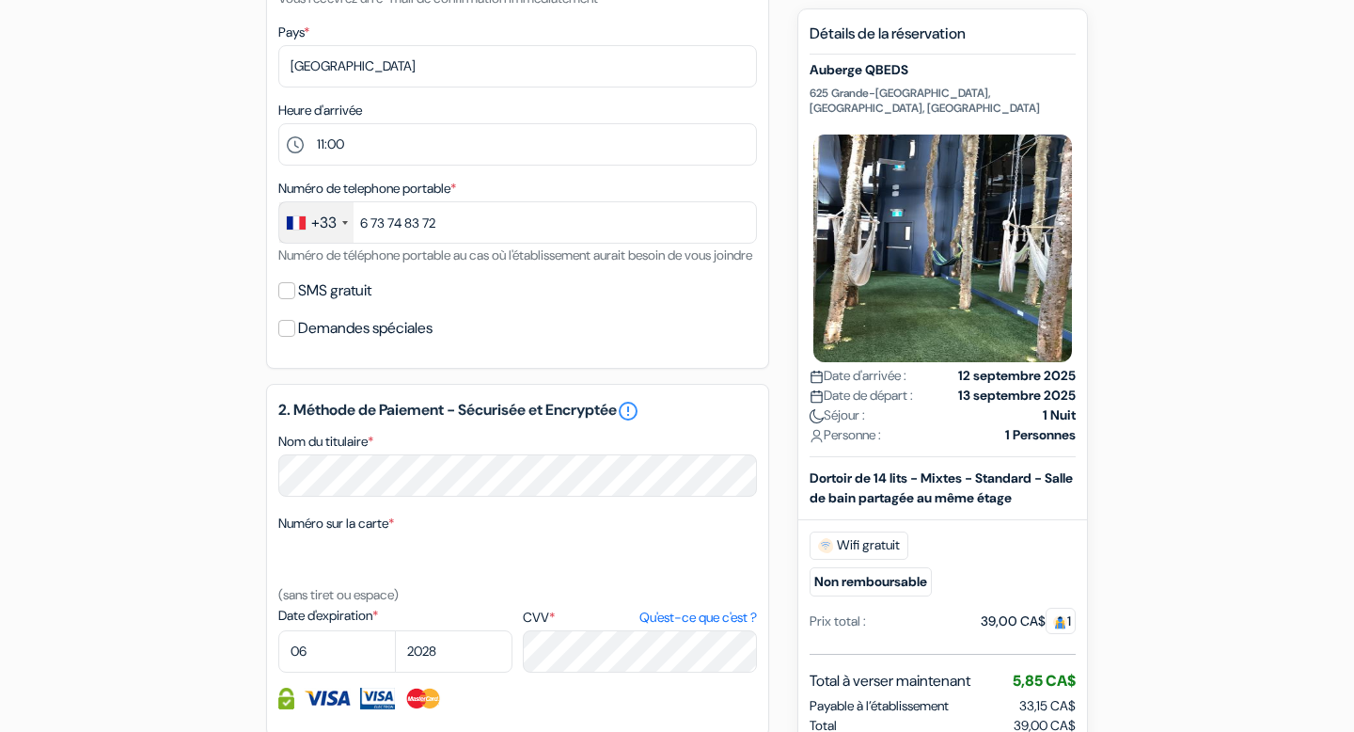
scroll to position [466, 0]
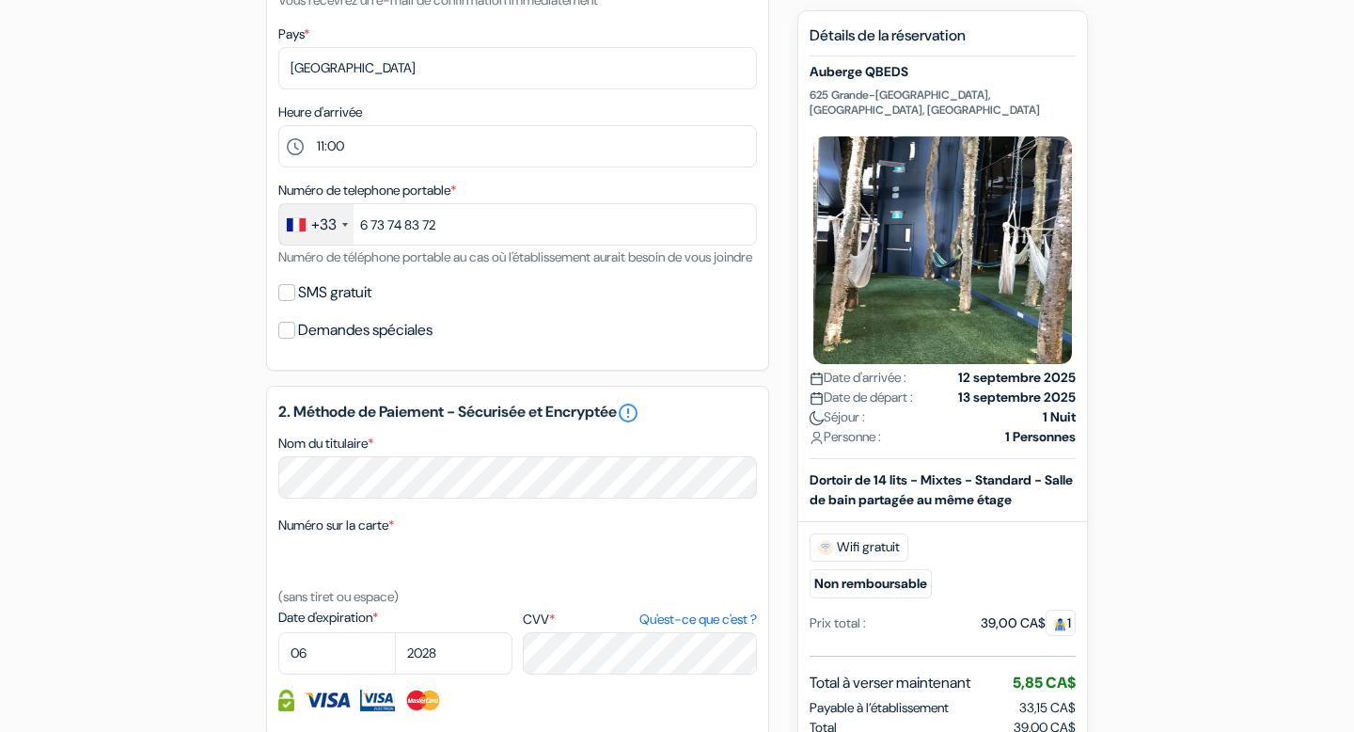
click at [886, 81] on h5 "Auberge QBEDS" at bounding box center [943, 73] width 266 height 16
copy div "Auberge QBEDS"
